Goal: Purchase product/service

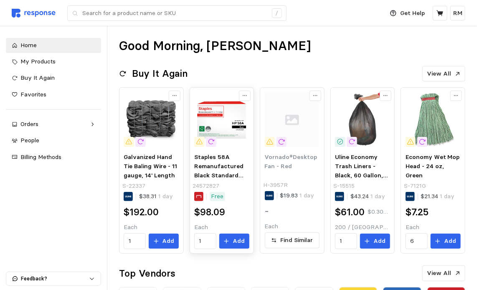
click at [223, 114] on img at bounding box center [221, 119] width 55 height 55
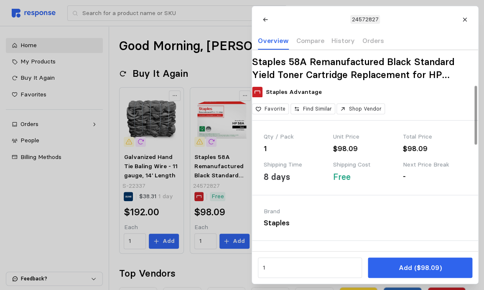
scroll to position [119, 0]
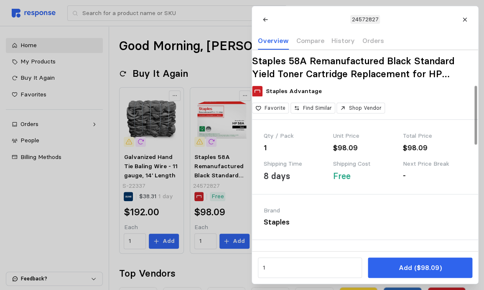
click at [455, 80] on h2 "Staples 58A Remanufactured Black Standard Yield Toner Cartridge Replacement for…" at bounding box center [365, 67] width 226 height 25
click at [451, 80] on h2 "Staples 58A Remanufactured Black Standard Yield Toner Cartridge Replacement for…" at bounding box center [365, 67] width 226 height 25
click at [206, 116] on div at bounding box center [242, 145] width 484 height 290
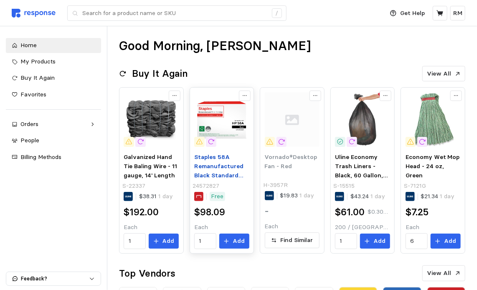
click at [215, 174] on span "Staples 58A Remanufactured Black Standard Yield Toner Cartridge Replacement for…" at bounding box center [218, 188] width 49 height 71
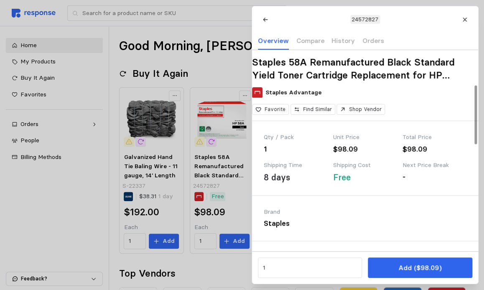
scroll to position [0, 0]
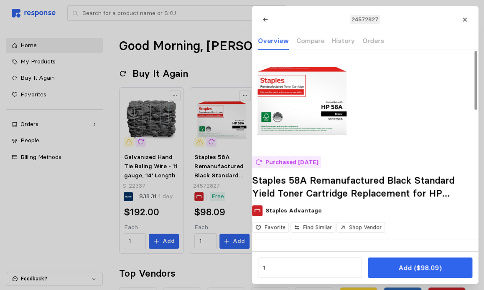
click at [308, 110] on img at bounding box center [302, 100] width 100 height 100
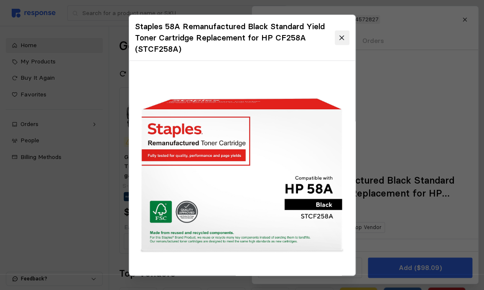
click at [338, 38] on icon at bounding box center [342, 38] width 8 height 8
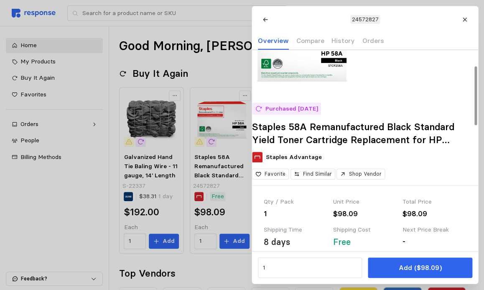
scroll to position [53, 0]
